Goal: Transaction & Acquisition: Book appointment/travel/reservation

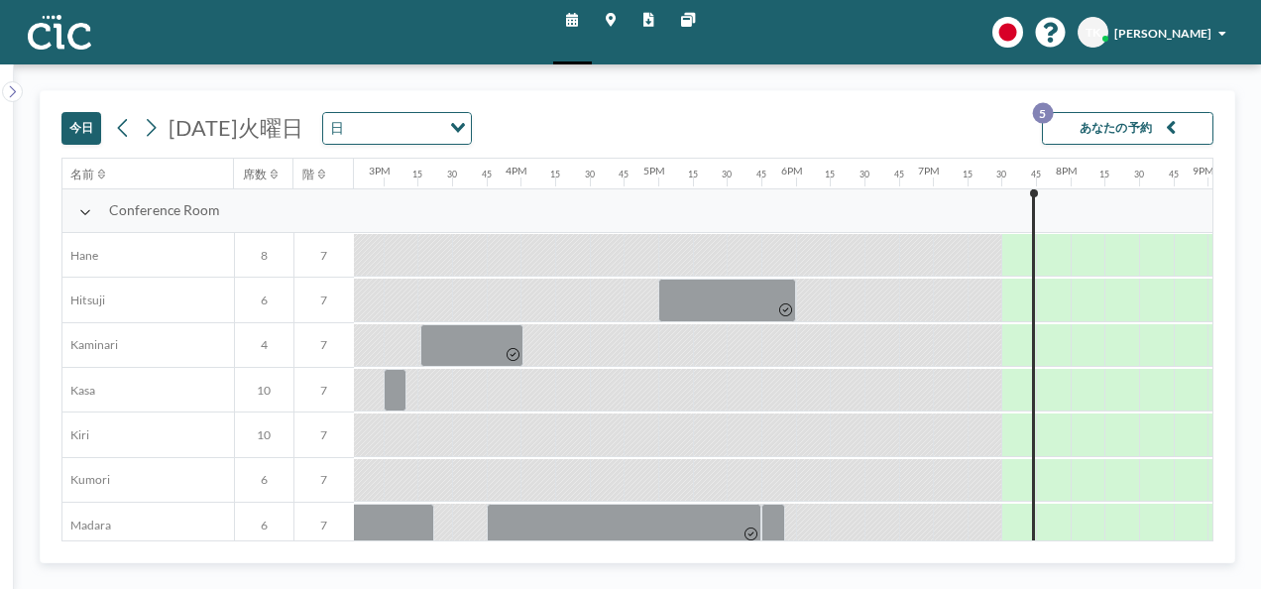
scroll to position [0, 2449]
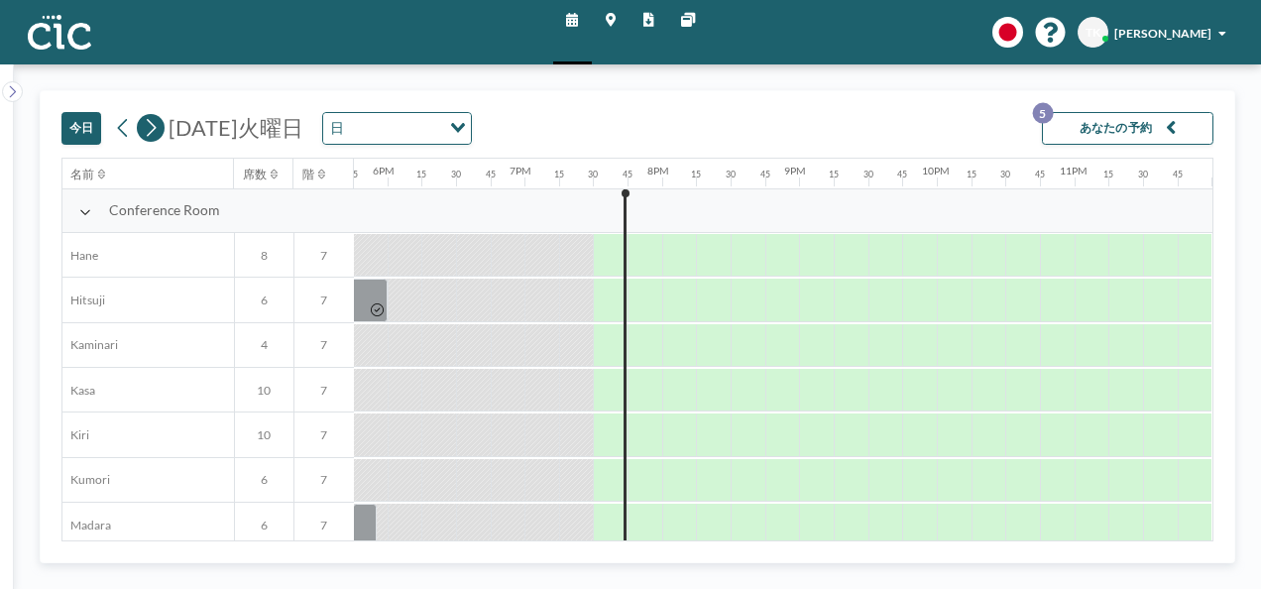
click at [141, 128] on button at bounding box center [151, 128] width 28 height 28
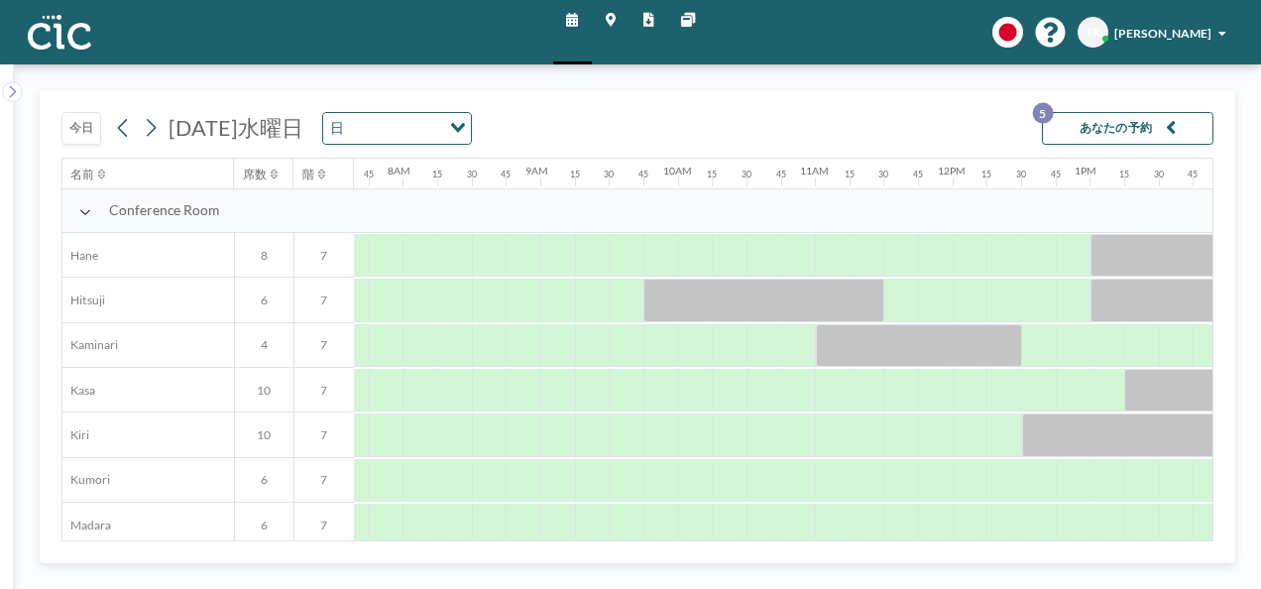
scroll to position [0, 1063]
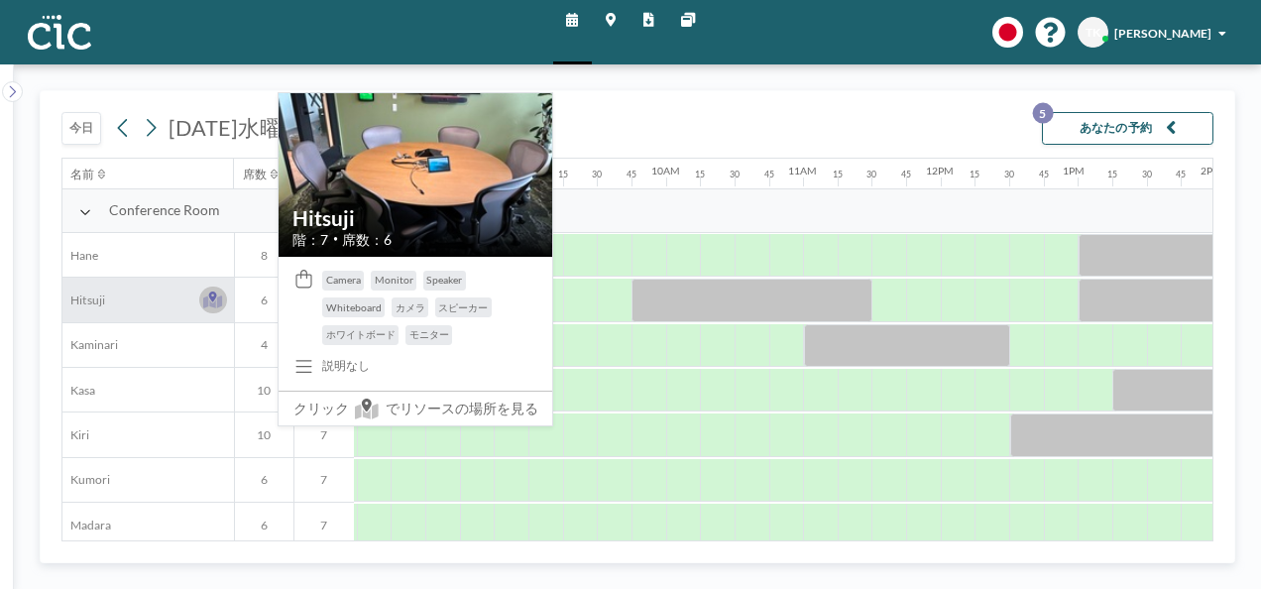
click at [216, 303] on icon at bounding box center [212, 299] width 19 height 17
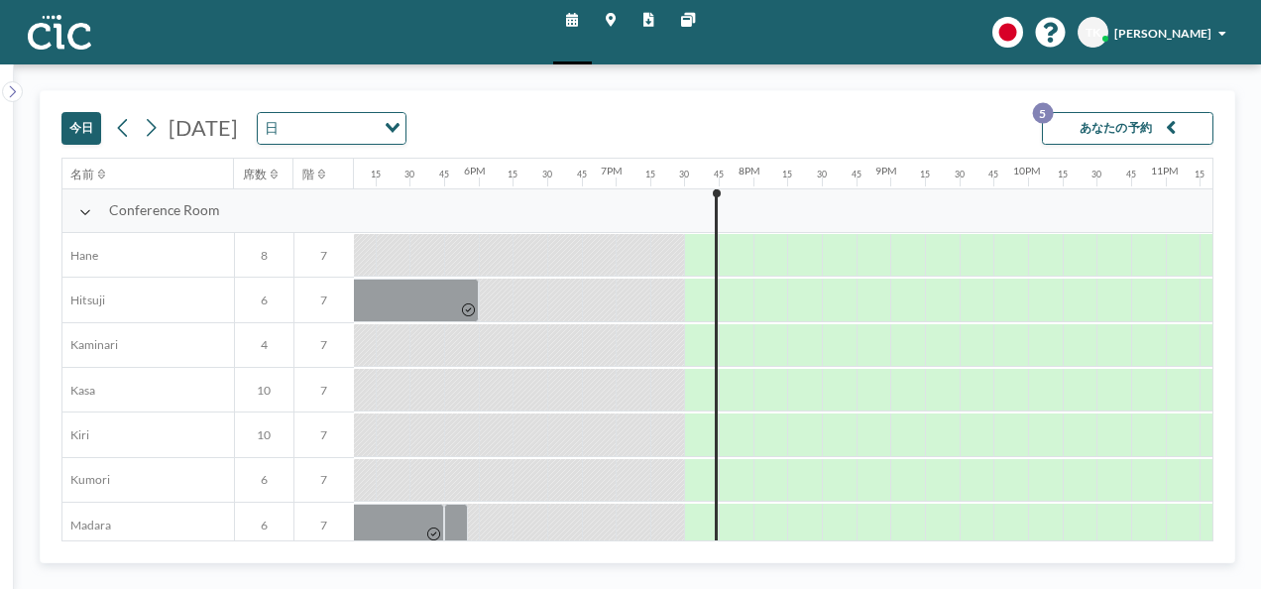
scroll to position [0, 2449]
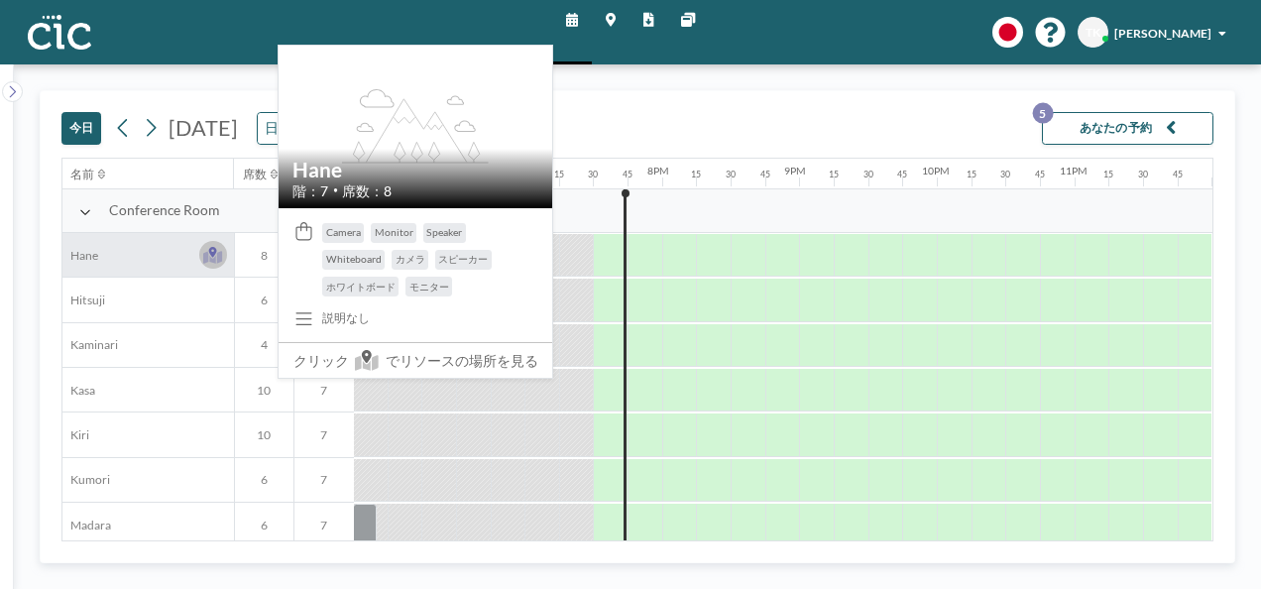
click at [218, 248] on icon at bounding box center [212, 255] width 19 height 17
click at [209, 249] on icon at bounding box center [213, 252] width 8 height 11
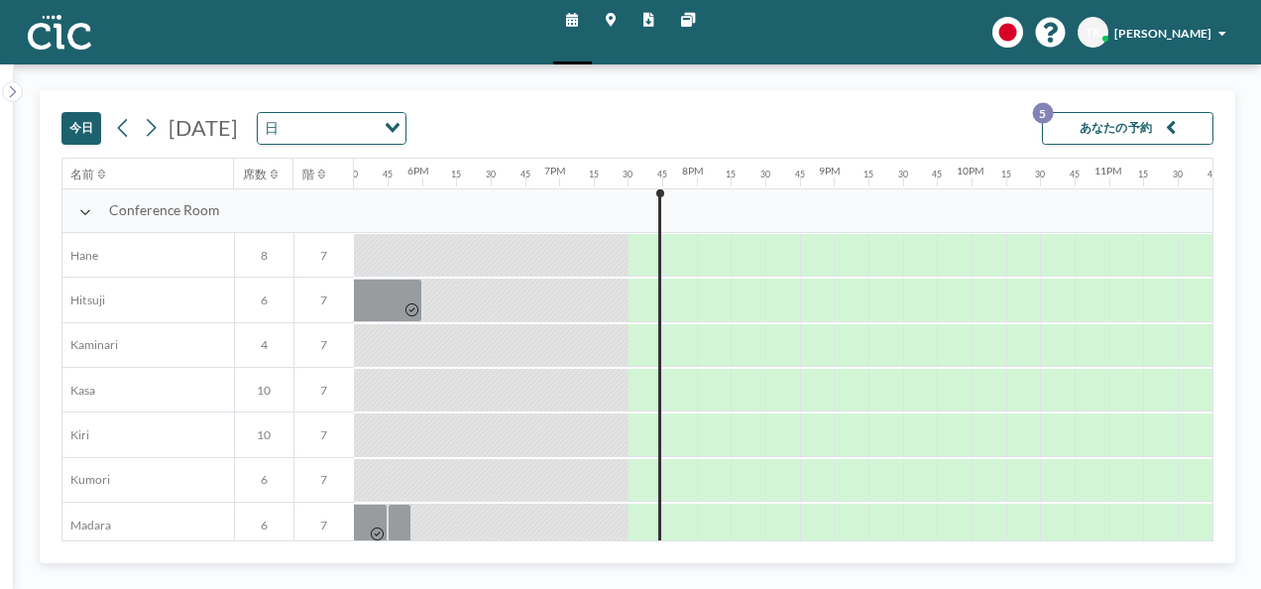
scroll to position [0, 2449]
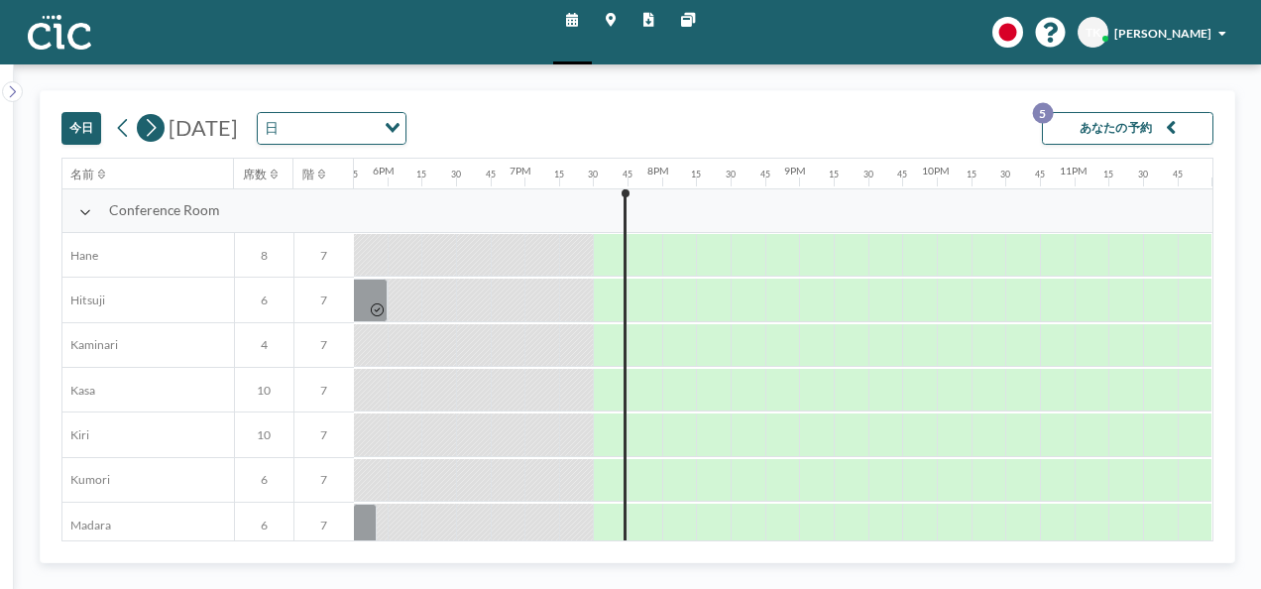
click at [153, 127] on icon at bounding box center [151, 128] width 16 height 26
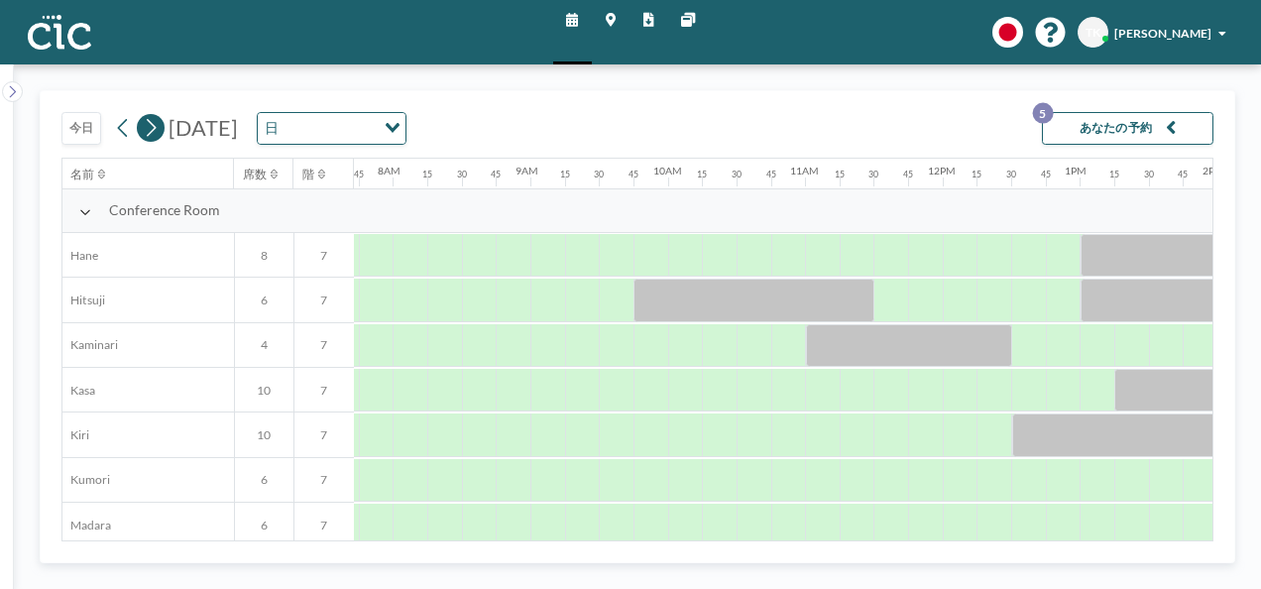
scroll to position [0, 1063]
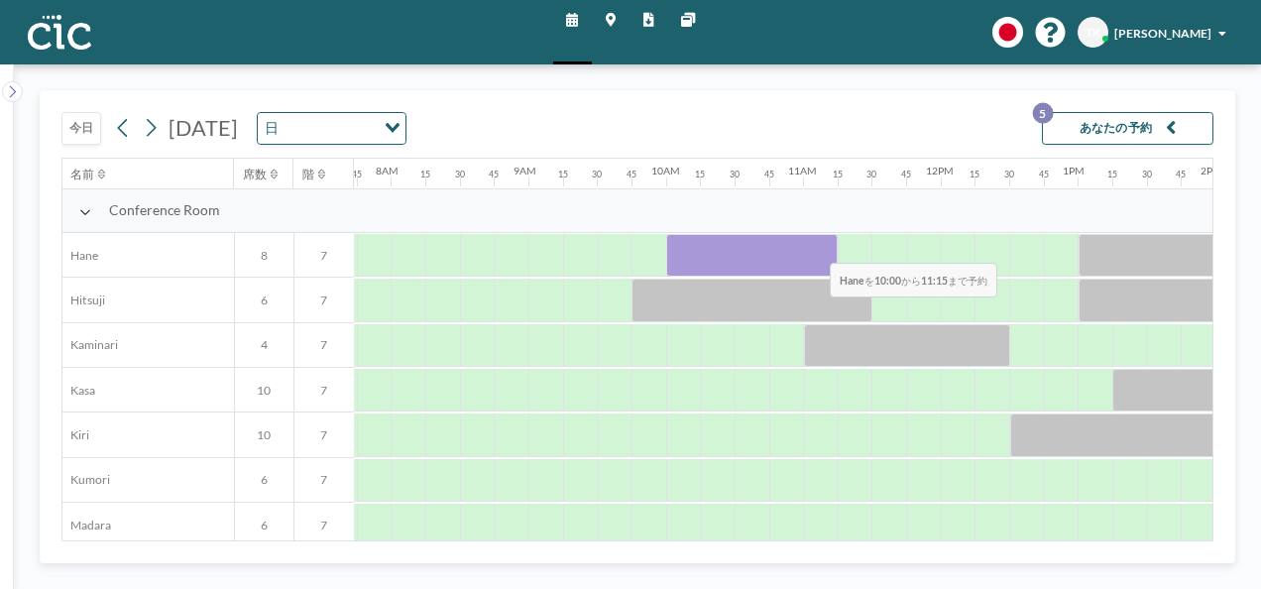
drag, startPoint x: 676, startPoint y: 260, endPoint x: 815, endPoint y: 247, distance: 139.4
click at [815, 247] on div at bounding box center [751, 255] width 171 height 43
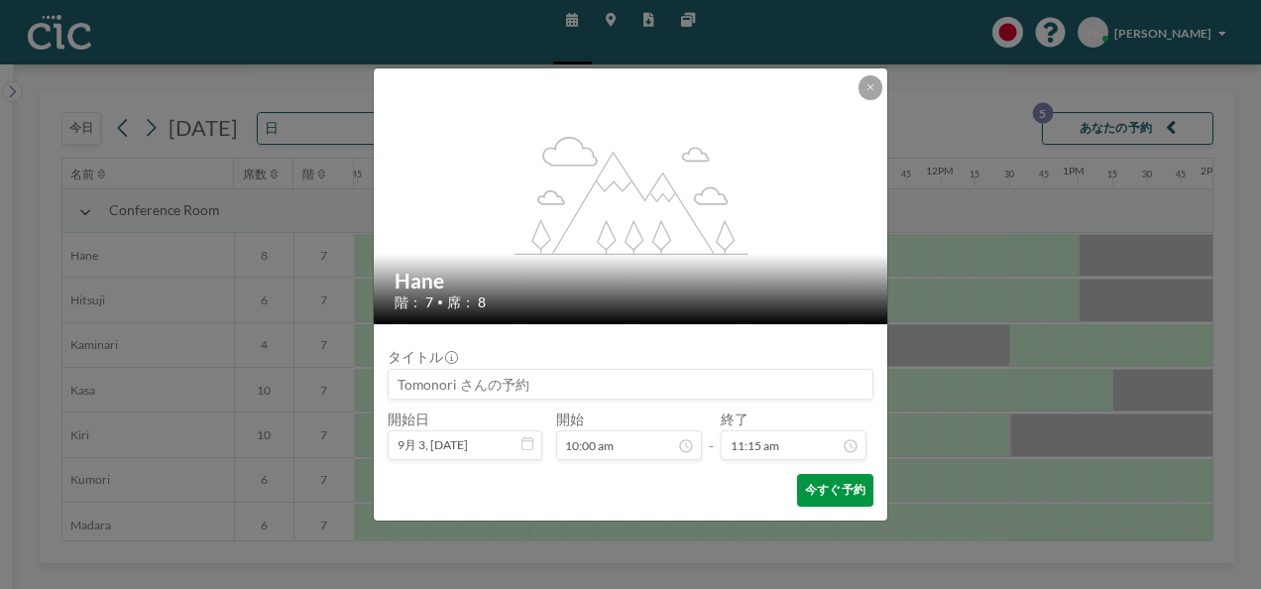
scroll to position [1472, 0]
click at [838, 496] on button "今すぐ予約" at bounding box center [835, 490] width 76 height 33
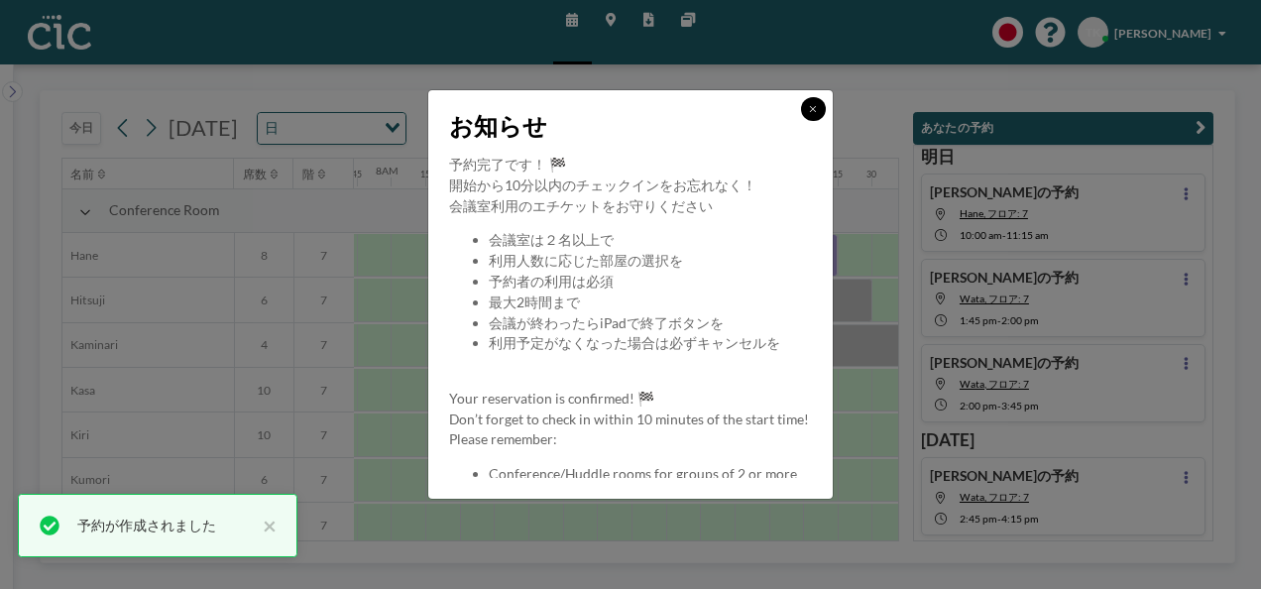
click at [811, 115] on button at bounding box center [813, 109] width 24 height 24
